Goal: Task Accomplishment & Management: Manage account settings

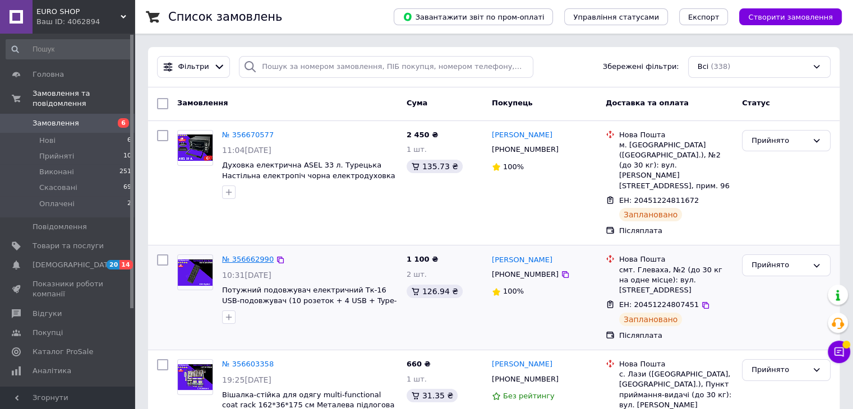
click at [248, 255] on link "№ 356662990" at bounding box center [248, 259] width 52 height 8
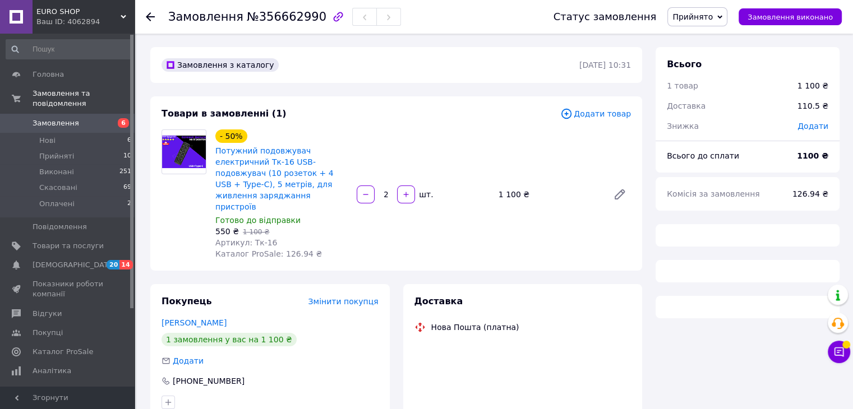
scroll to position [112, 0]
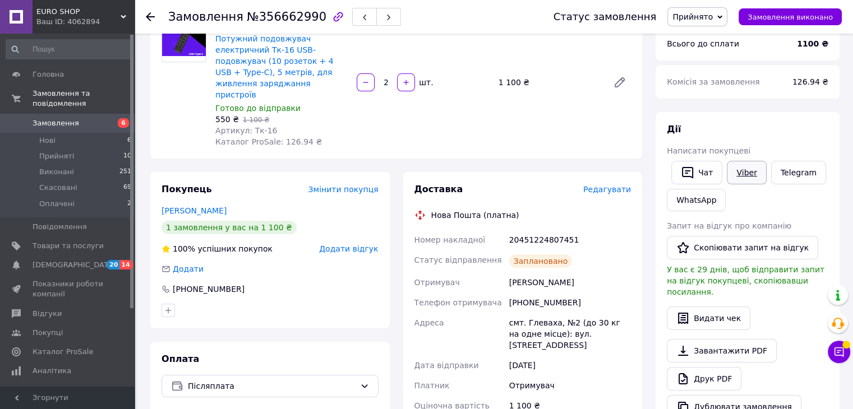
click at [732, 180] on link "Viber" at bounding box center [746, 173] width 39 height 24
click at [83, 149] on li "Прийняті 10" at bounding box center [69, 157] width 138 height 16
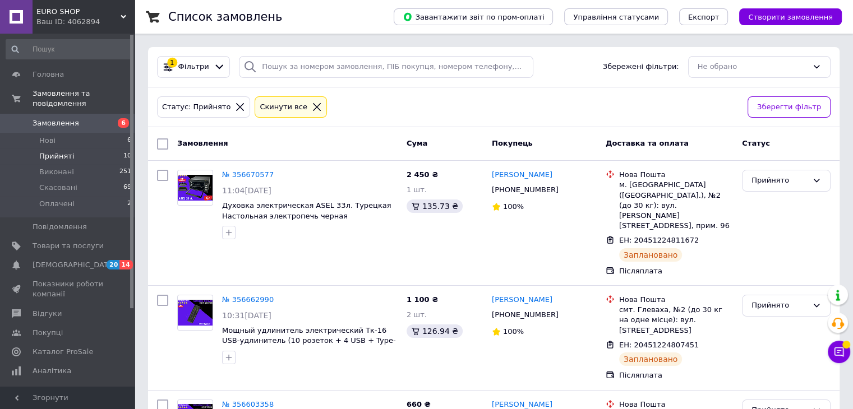
click at [48, 151] on span "Прийняті" at bounding box center [56, 156] width 35 height 10
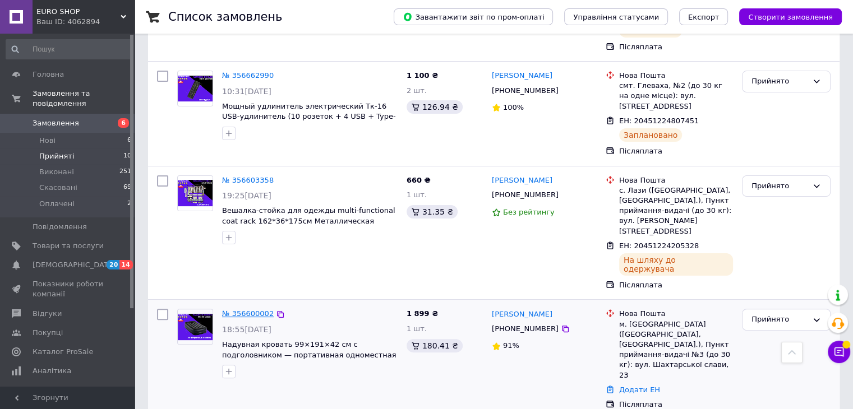
click at [247, 310] on link "№ 356600002" at bounding box center [248, 314] width 52 height 8
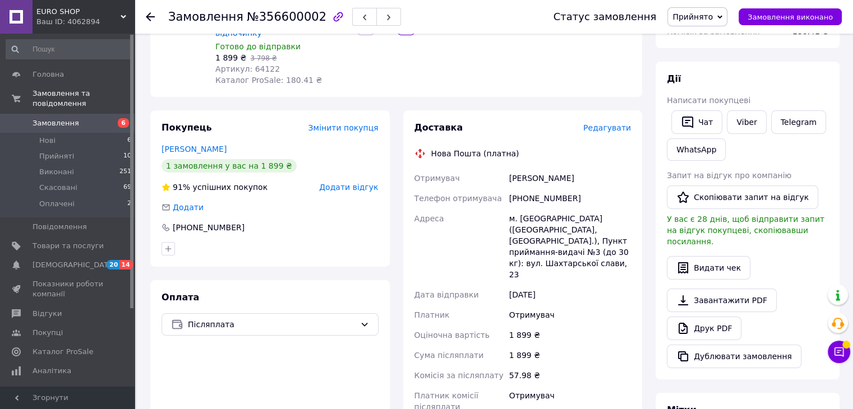
scroll to position [56, 0]
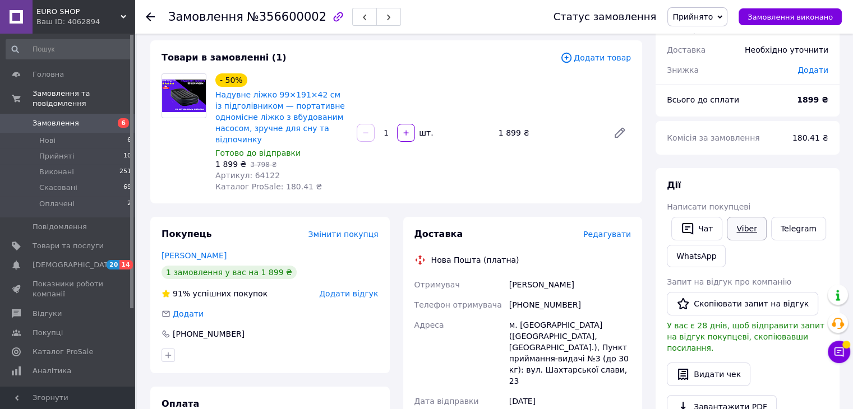
click at [745, 236] on link "Viber" at bounding box center [746, 229] width 39 height 24
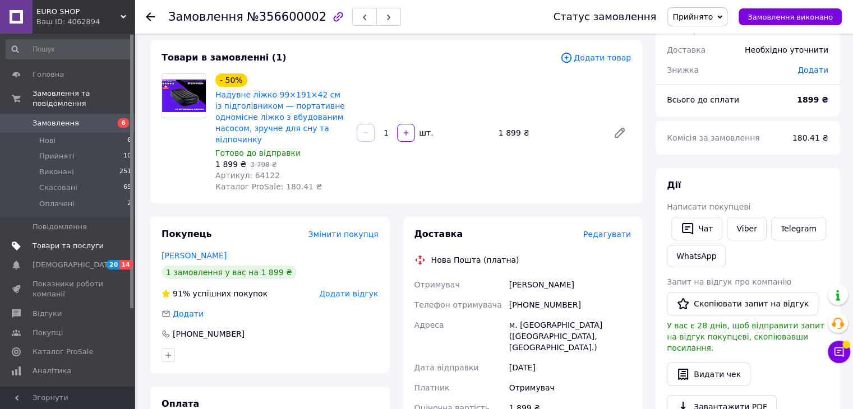
click at [52, 241] on span "Товари та послуги" at bounding box center [68, 246] width 71 height 10
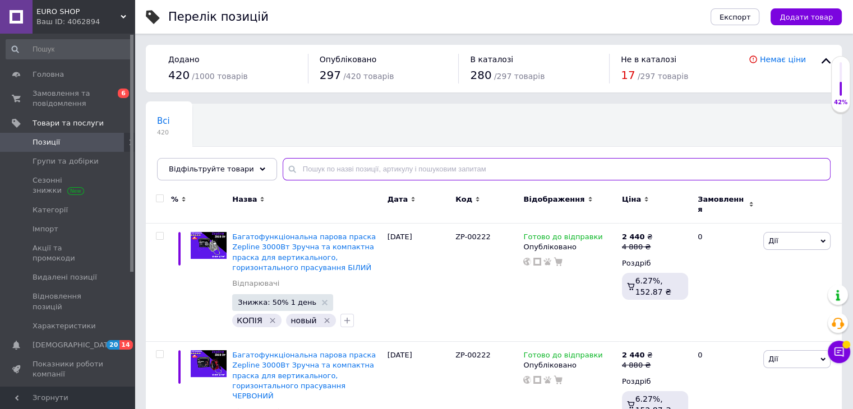
click at [319, 171] on input "text" at bounding box center [557, 169] width 548 height 22
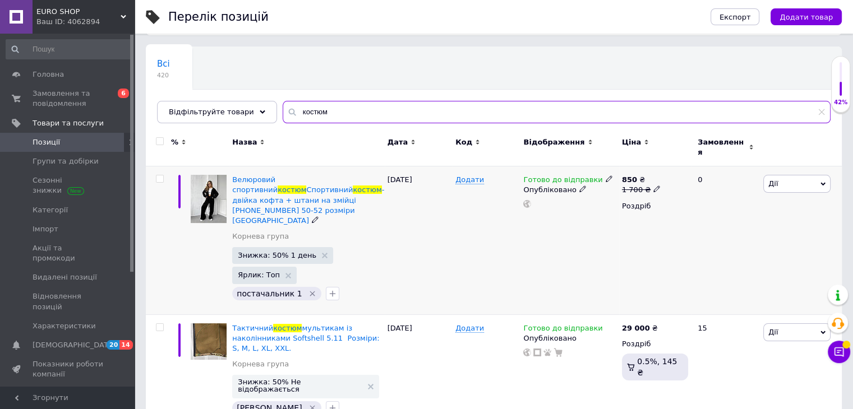
scroll to position [112, 0]
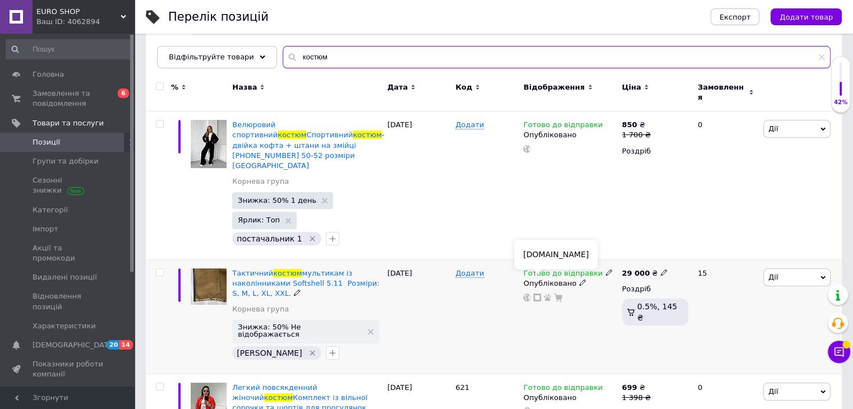
type input "костюм"
click at [536, 294] on icon at bounding box center [537, 298] width 8 height 8
